Goal: Navigation & Orientation: Find specific page/section

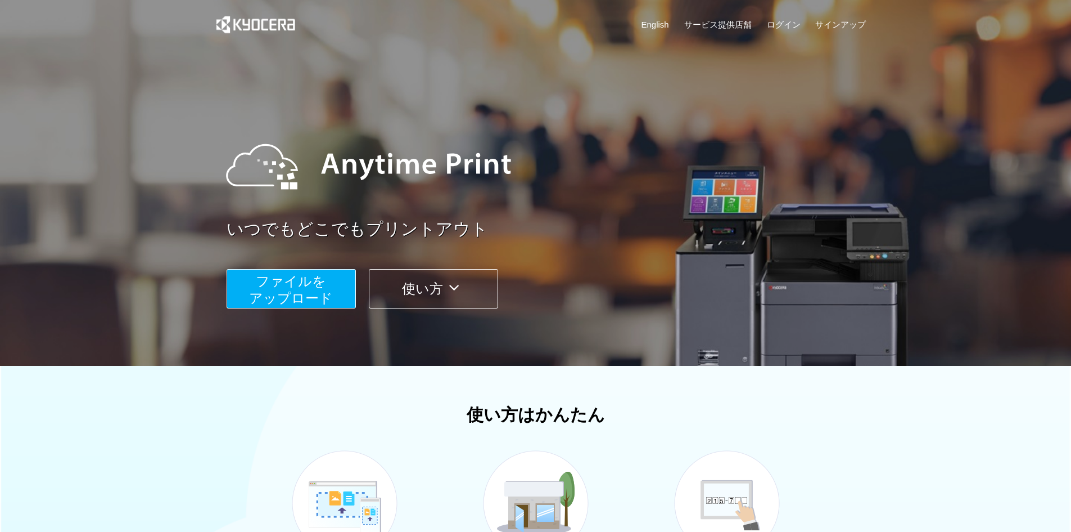
scroll to position [268, 0]
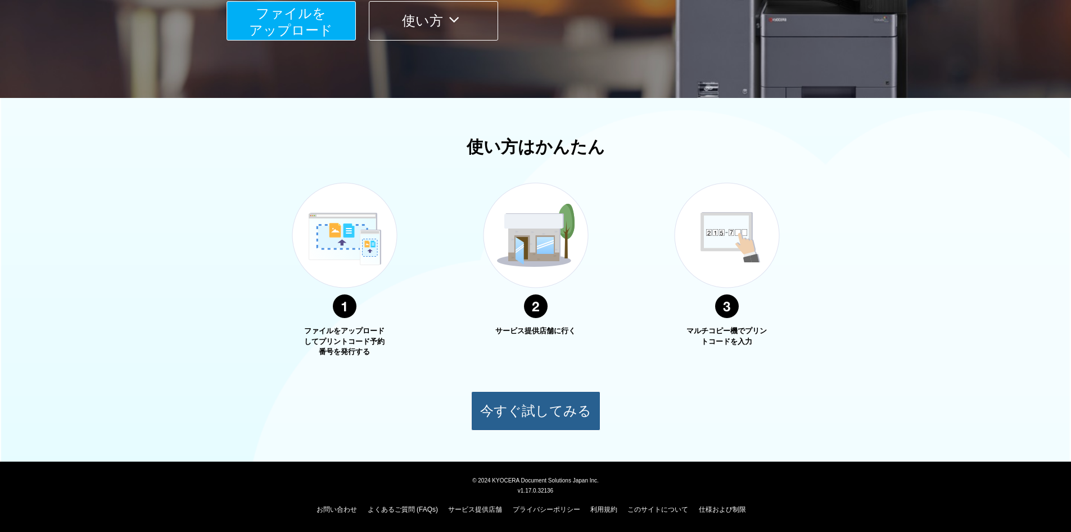
click at [538, 407] on button "今すぐ試してみる" at bounding box center [535, 410] width 129 height 39
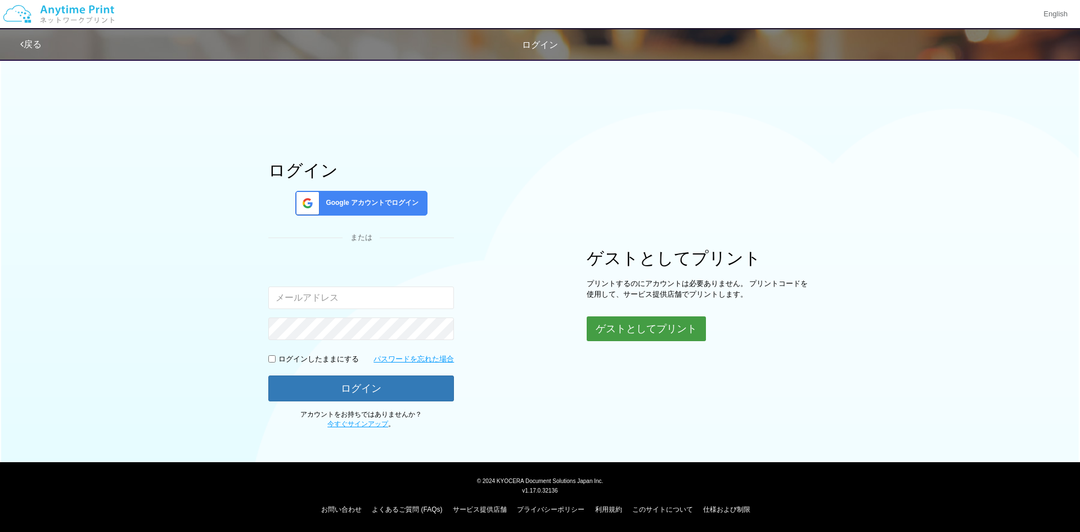
click at [623, 335] on button "ゲストとしてプリント" at bounding box center [646, 328] width 119 height 25
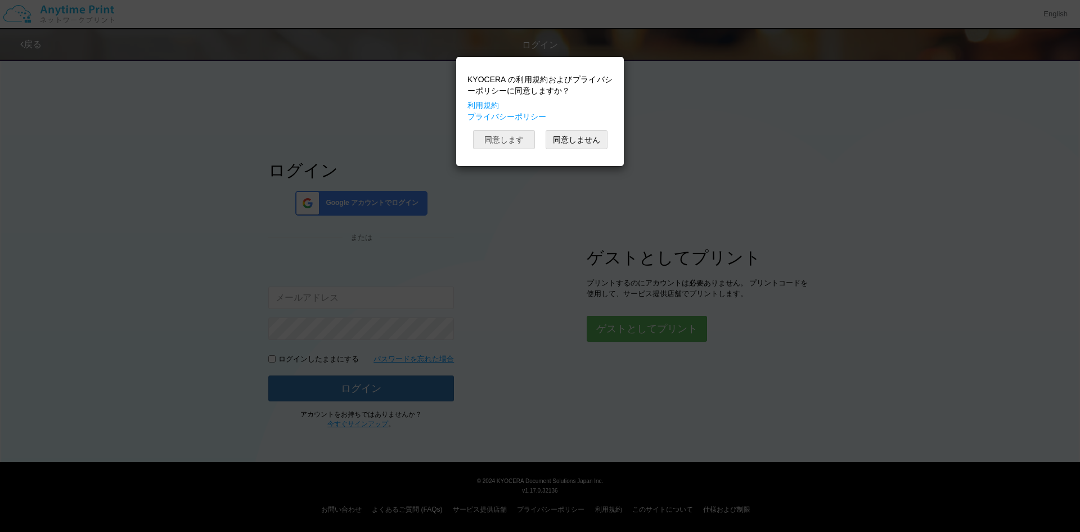
click at [511, 132] on button "同意します" at bounding box center [504, 139] width 62 height 19
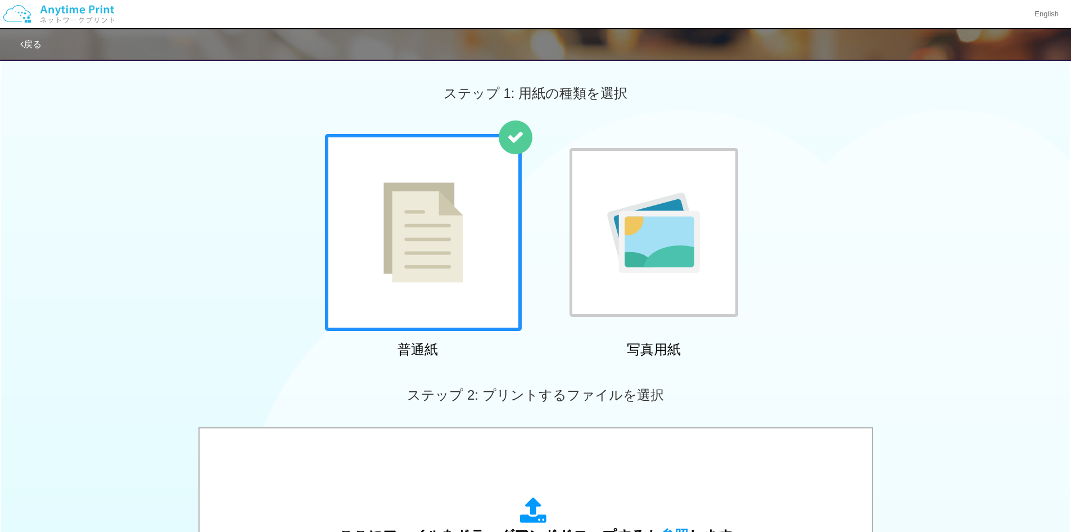
click at [35, 39] on link "戻る" at bounding box center [30, 44] width 21 height 10
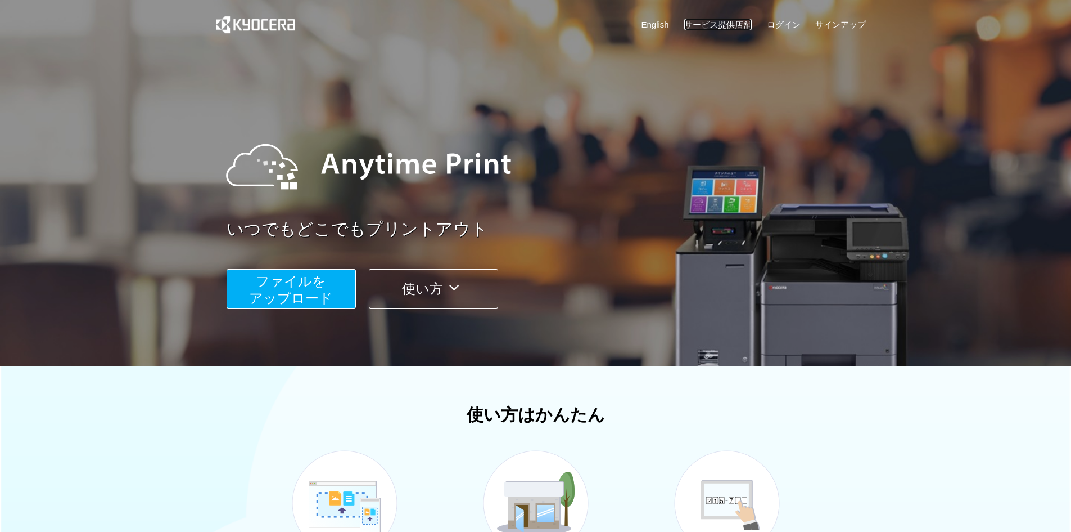
click at [708, 28] on link "サービス提供店舗" at bounding box center [718, 25] width 67 height 12
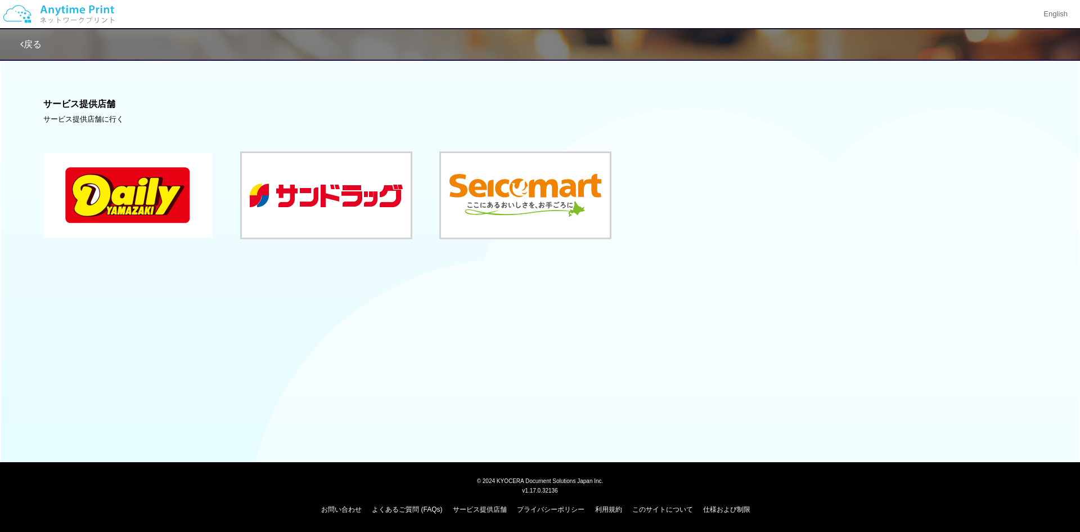
click at [135, 185] on button at bounding box center [127, 195] width 169 height 84
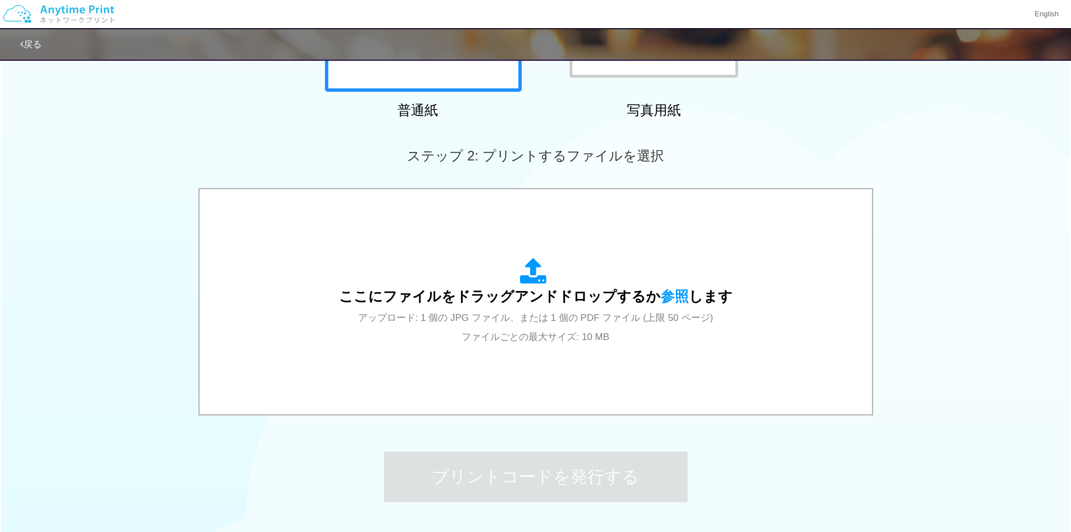
scroll to position [169, 0]
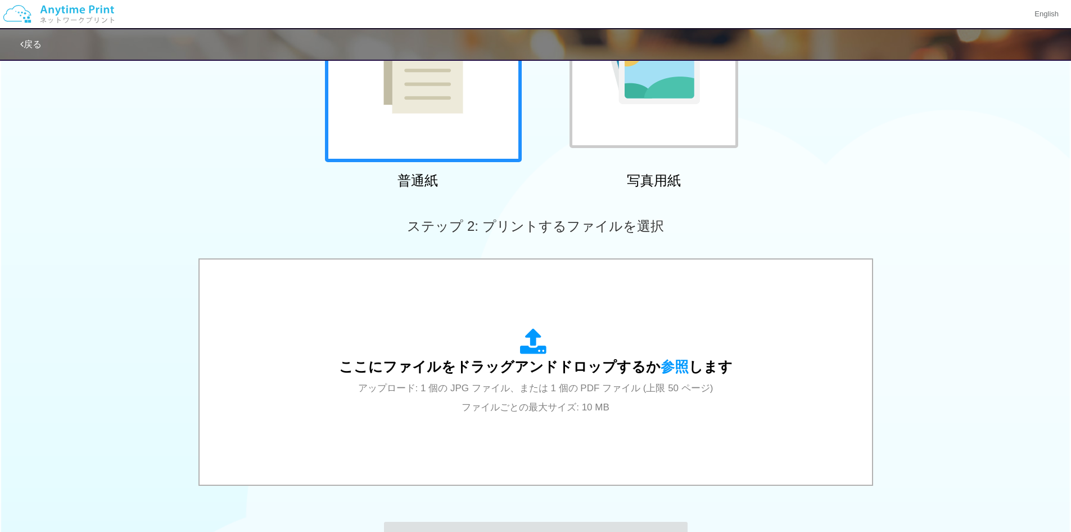
click at [461, 77] on img at bounding box center [424, 63] width 80 height 100
click at [461, 115] on div at bounding box center [423, 63] width 197 height 197
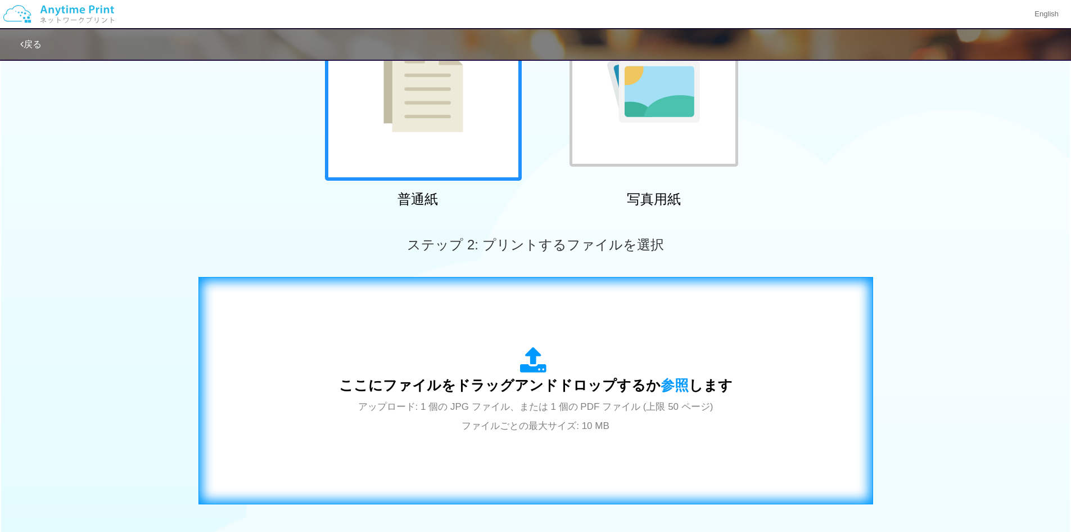
scroll to position [0, 0]
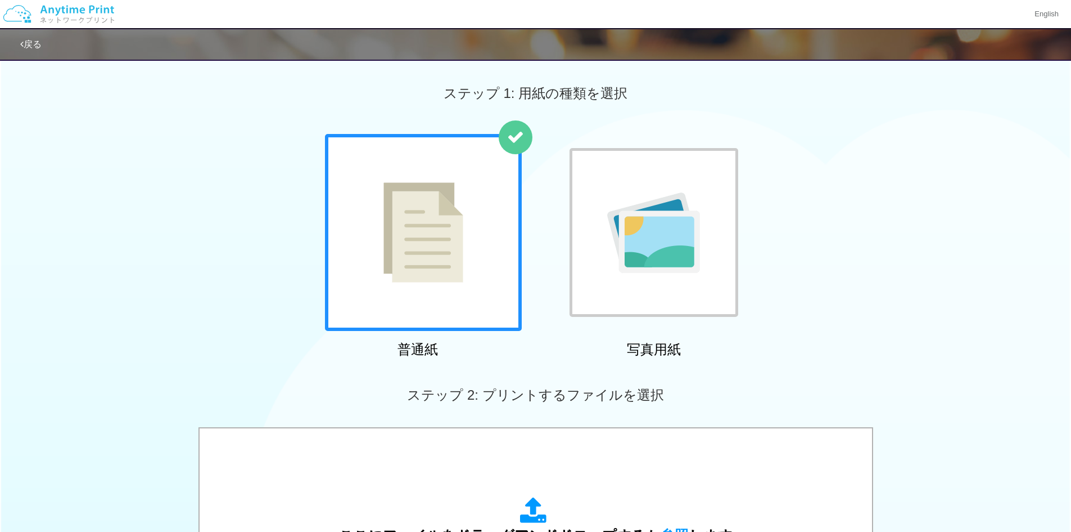
click at [40, 45] on link "戻る" at bounding box center [30, 44] width 21 height 10
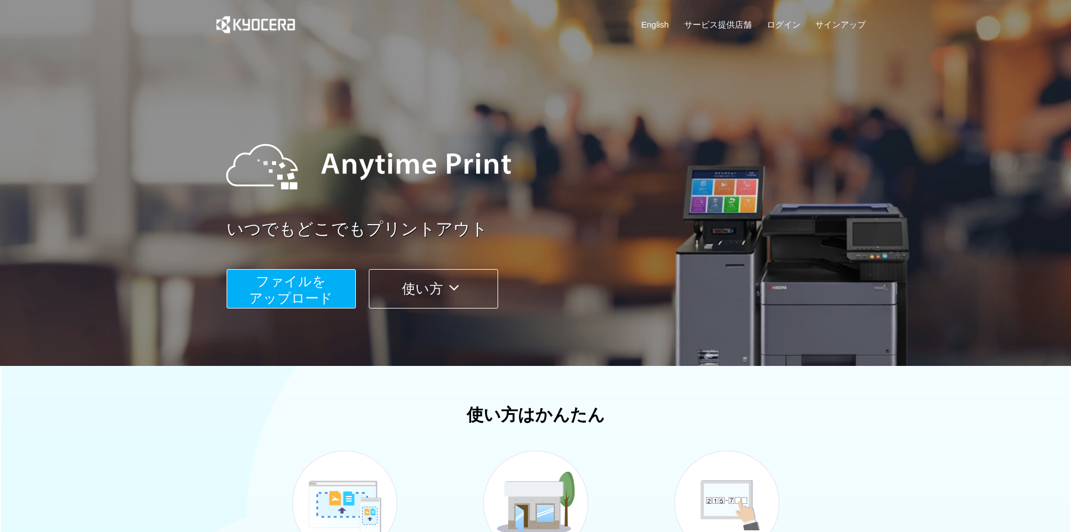
click at [412, 296] on button "使い方" at bounding box center [433, 288] width 129 height 39
